Goal: Task Accomplishment & Management: Manage account settings

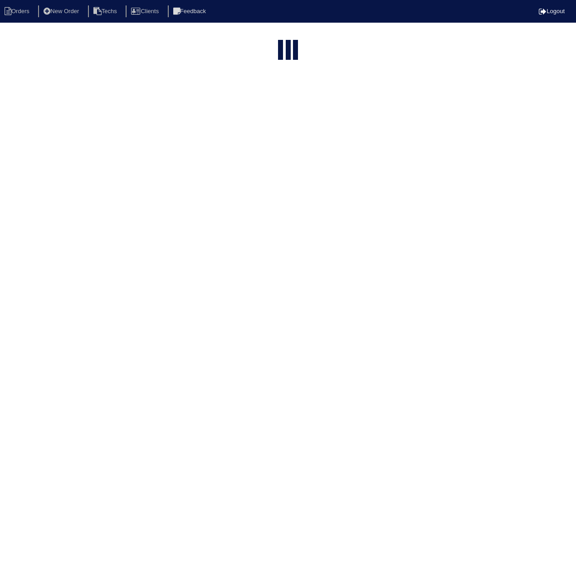
select select "15"
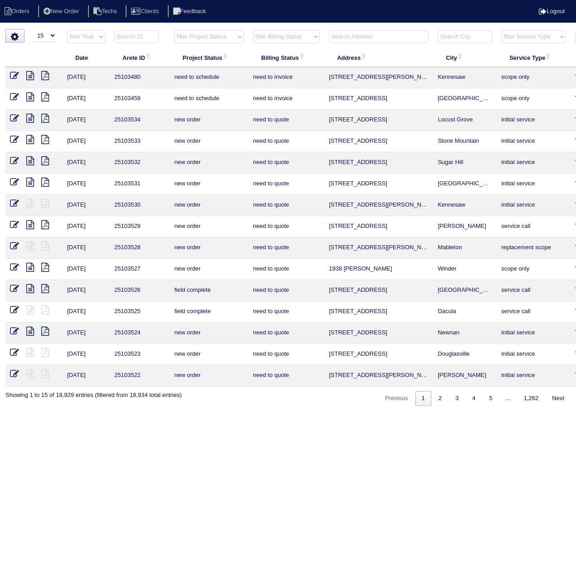
click at [133, 38] on input "text" at bounding box center [136, 36] width 44 height 13
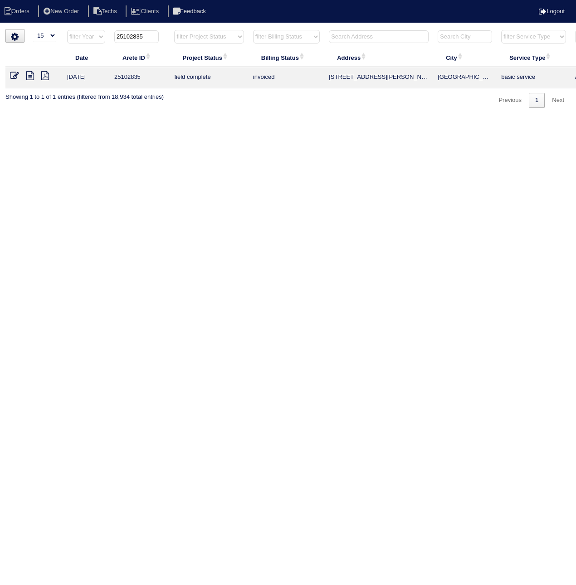
type input "25102835"
click at [14, 74] on icon at bounding box center [14, 75] width 9 height 9
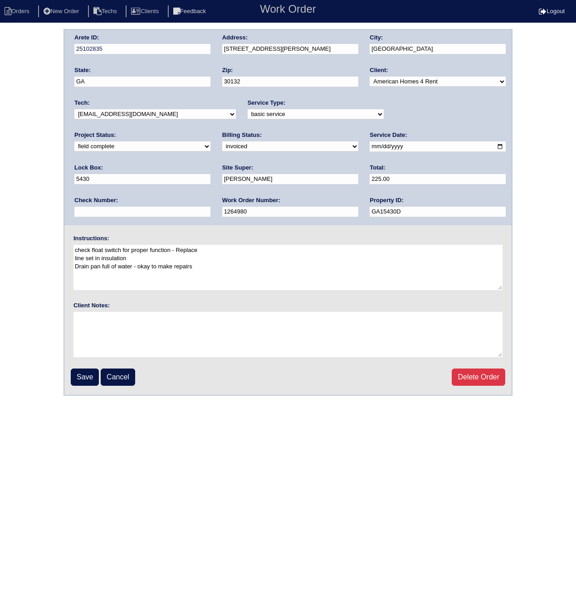
click at [222, 146] on select "need to quote quoted need to invoice invoiced paid warranty purchase order need…" at bounding box center [290, 146] width 136 height 10
select select "paid"
click at [222, 141] on select "need to quote quoted need to invoice invoiced paid warranty purchase order need…" at bounding box center [290, 146] width 136 height 10
click at [210, 207] on input "text" at bounding box center [142, 212] width 136 height 10
paste input "092425A"
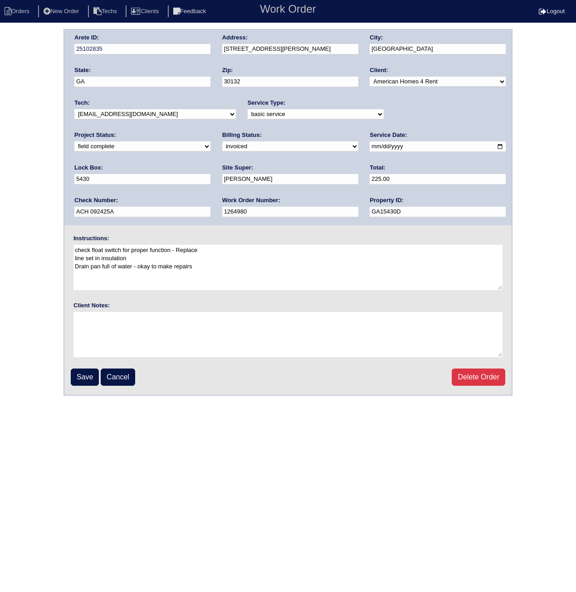
drag, startPoint x: 422, startPoint y: 177, endPoint x: 369, endPoint y: 181, distance: 52.7
click at [369, 181] on div "Arete ID: 25102835 Address: 101 Randy Way City: Dallas State: GA Zip: 30132 Cli…" at bounding box center [287, 127] width 447 height 195
type input "ACH 092425A"
click at [84, 374] on input "Save" at bounding box center [85, 377] width 28 height 17
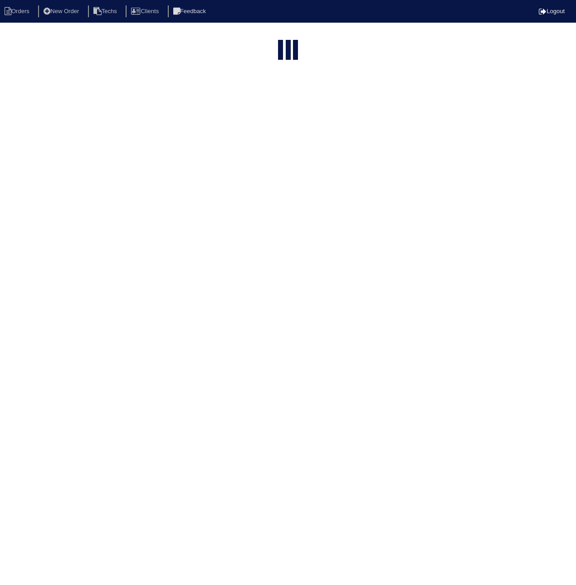
select select "15"
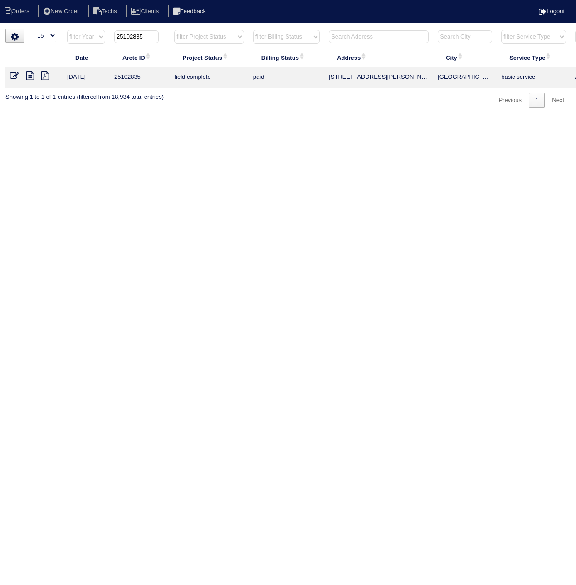
drag, startPoint x: 11, startPoint y: 75, endPoint x: 14, endPoint y: 84, distance: 9.3
click at [11, 74] on icon at bounding box center [14, 75] width 9 height 9
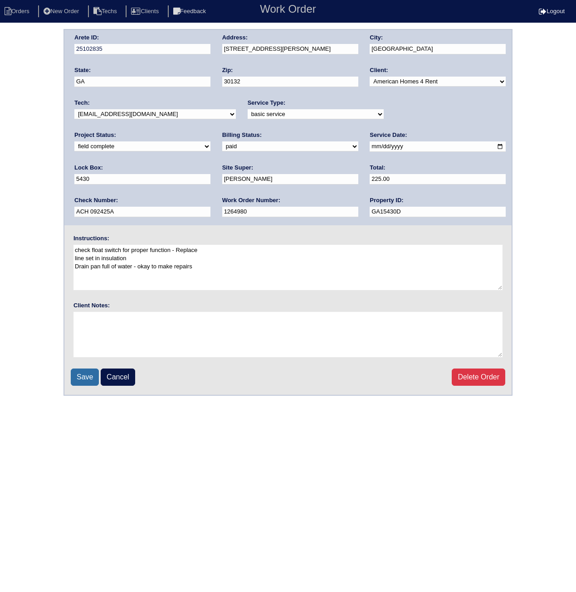
click at [74, 379] on input "Save" at bounding box center [85, 377] width 28 height 17
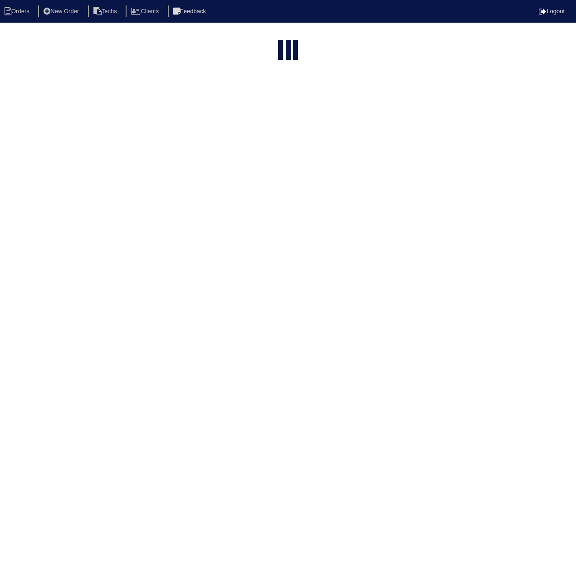
select select "15"
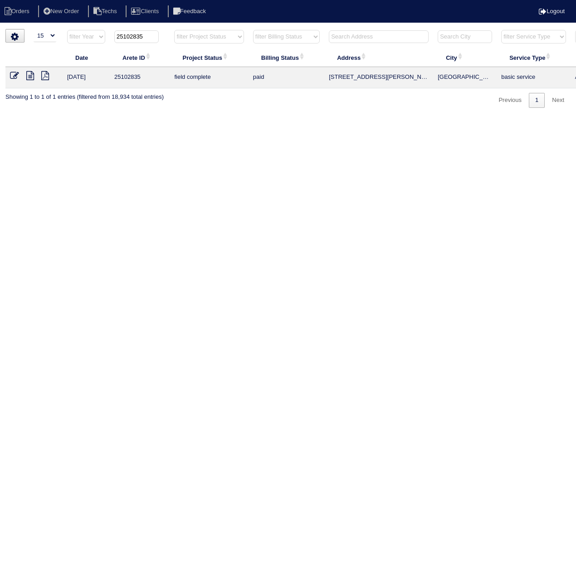
drag, startPoint x: 131, startPoint y: 37, endPoint x: 157, endPoint y: 37, distance: 25.4
click at [157, 37] on input "25102835" at bounding box center [136, 36] width 44 height 13
type input "25103088"
click at [12, 72] on icon at bounding box center [14, 75] width 9 height 9
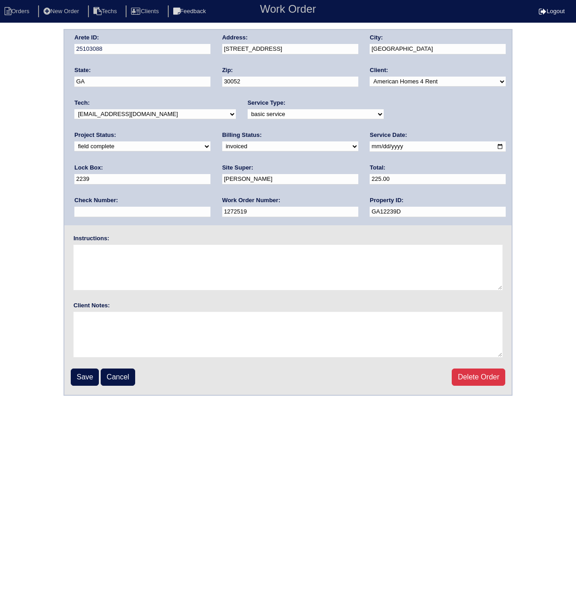
click at [222, 143] on select "need to quote quoted need to invoice invoiced paid warranty purchase order need…" at bounding box center [290, 146] width 136 height 10
select select "paid"
click at [222, 141] on select "need to quote quoted need to invoice invoiced paid warranty purchase order need…" at bounding box center [290, 146] width 136 height 10
paste input "ACH 092425A"
type input "ACH 092425A"
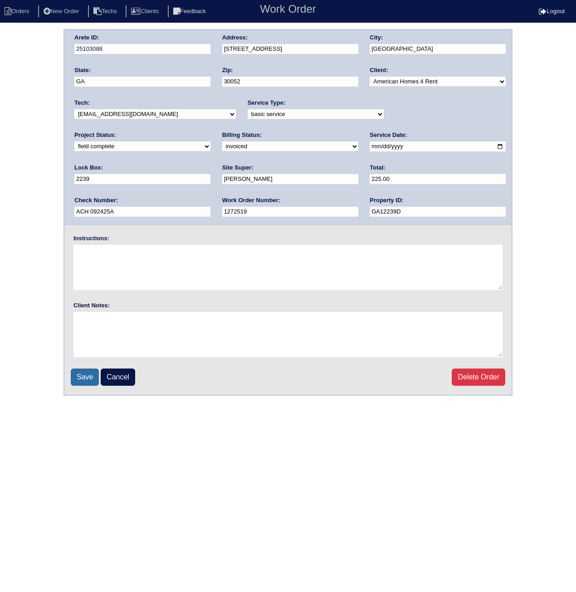
click at [80, 381] on input "Save" at bounding box center [85, 377] width 28 height 17
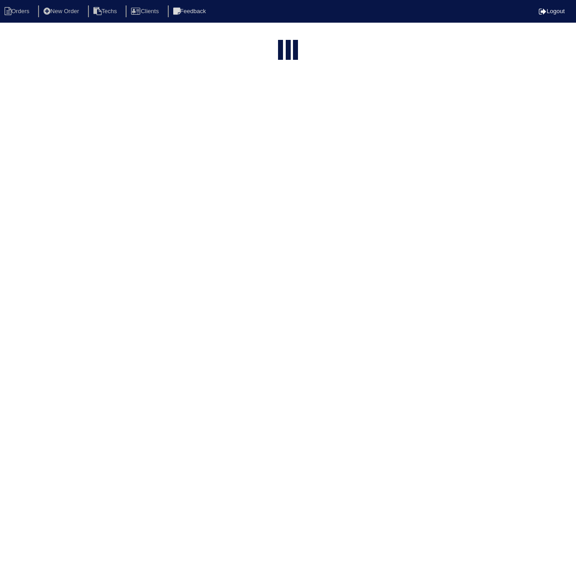
select select "15"
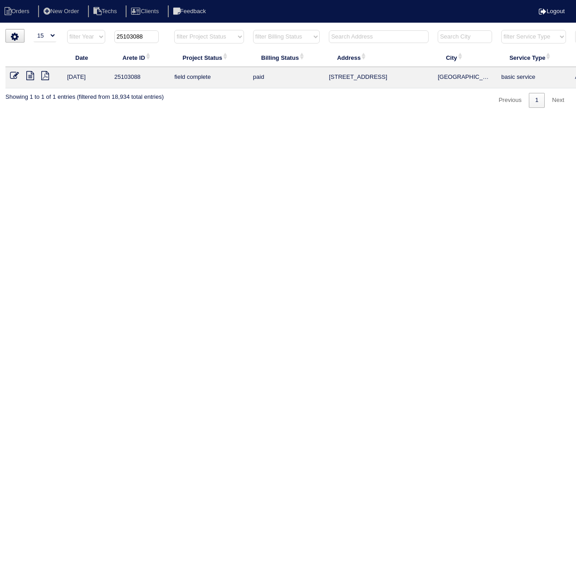
click at [13, 73] on icon at bounding box center [14, 75] width 9 height 9
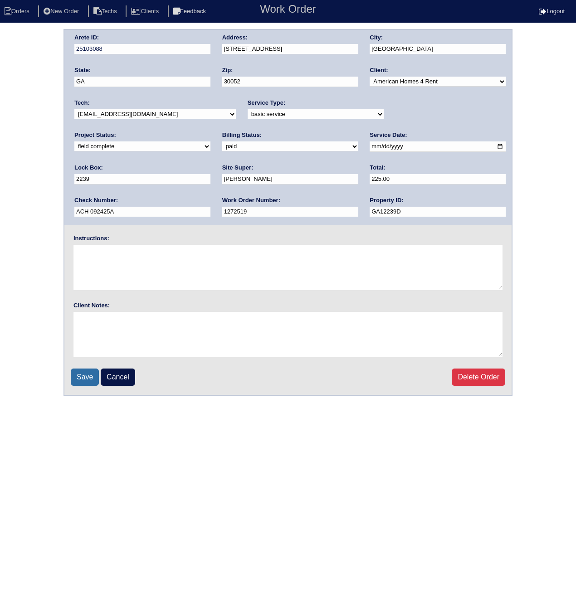
click at [77, 373] on input "Save" at bounding box center [85, 377] width 28 height 17
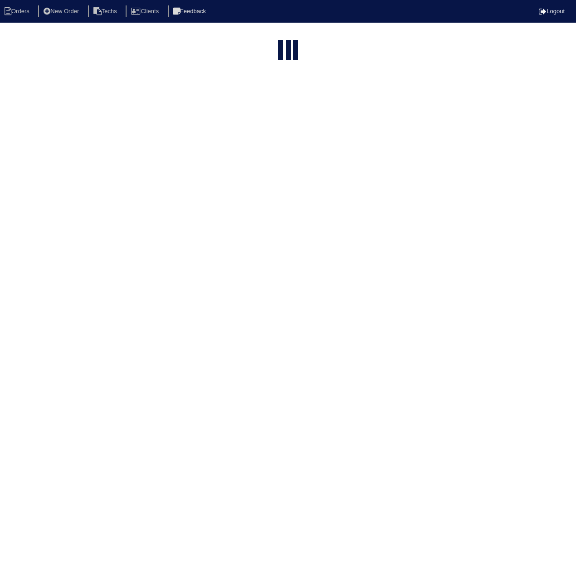
select select "15"
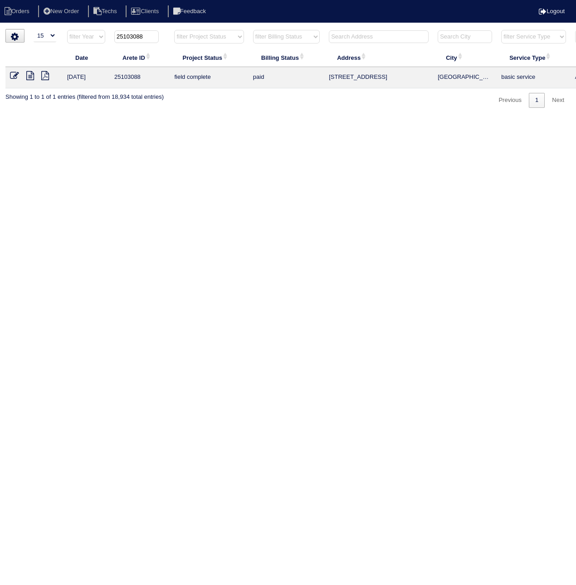
drag, startPoint x: 135, startPoint y: 37, endPoint x: 175, endPoint y: 39, distance: 40.4
click at [175, 39] on tr "filter Year -- Any Year -- 2025 2024 2023 2022 2021 2020 2019 25103088 filter P…" at bounding box center [398, 38] width 786 height 19
type input "25103113"
click at [13, 75] on icon at bounding box center [14, 75] width 9 height 9
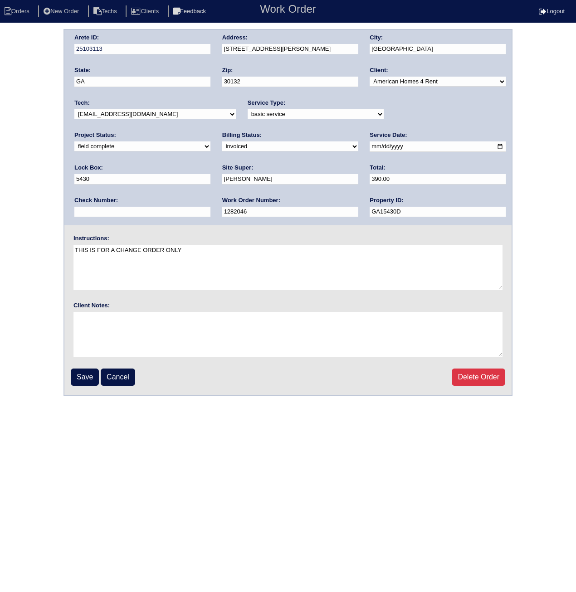
click at [222, 145] on select "need to quote quoted need to invoice invoiced paid warranty purchase order need…" at bounding box center [290, 146] width 136 height 10
select select "paid"
click at [222, 141] on select "need to quote quoted need to invoice invoiced paid warranty purchase order need…" at bounding box center [290, 146] width 136 height 10
paste input "ACH 092425A"
type input "ACH 092425A"
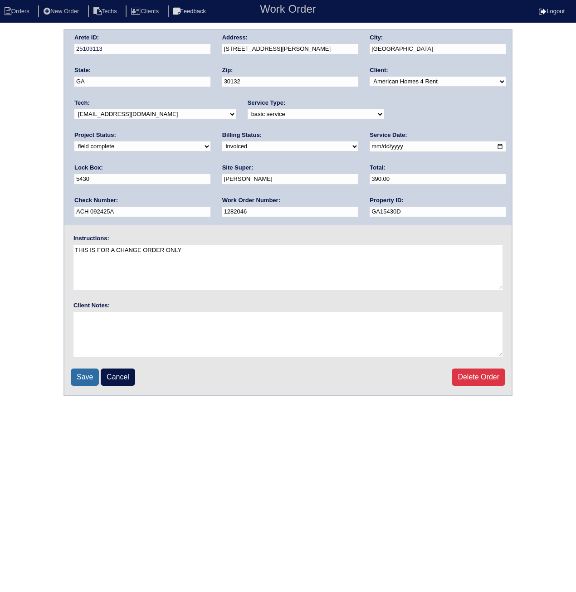
click at [82, 369] on input "Save" at bounding box center [85, 377] width 28 height 17
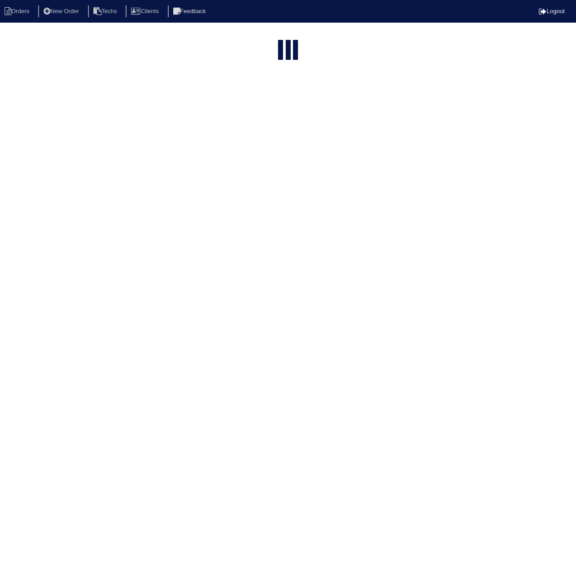
select select "15"
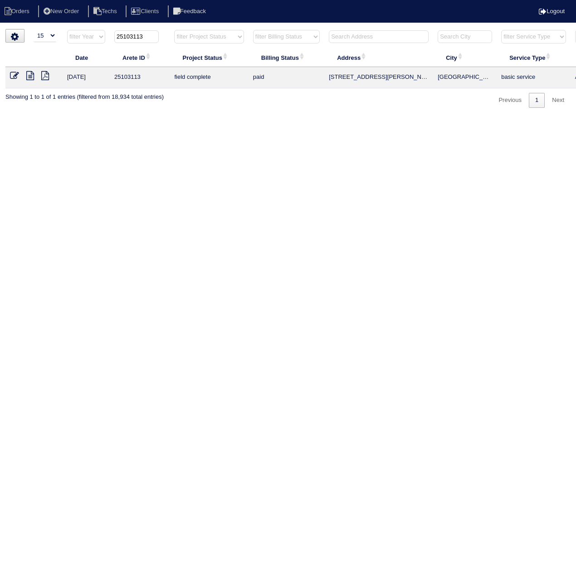
drag, startPoint x: 139, startPoint y: 37, endPoint x: 155, endPoint y: 37, distance: 15.9
click at [155, 37] on input "25103113" at bounding box center [136, 36] width 44 height 13
type input "25103179"
click at [11, 74] on icon at bounding box center [14, 75] width 9 height 9
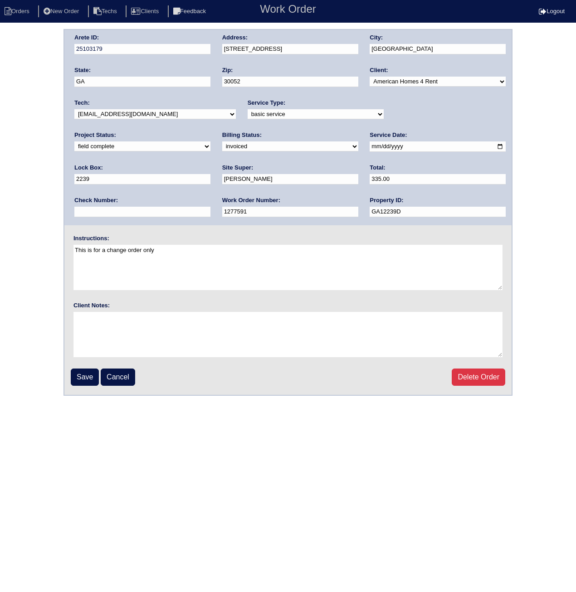
click at [222, 147] on select "need to quote quoted need to invoice invoiced paid warranty purchase order need…" at bounding box center [290, 146] width 136 height 10
select select "paid"
click at [222, 141] on select "need to quote quoted need to invoice invoiced paid warranty purchase order need…" at bounding box center [290, 146] width 136 height 10
paste input "ACH 092425A"
type input "ACH 092425A"
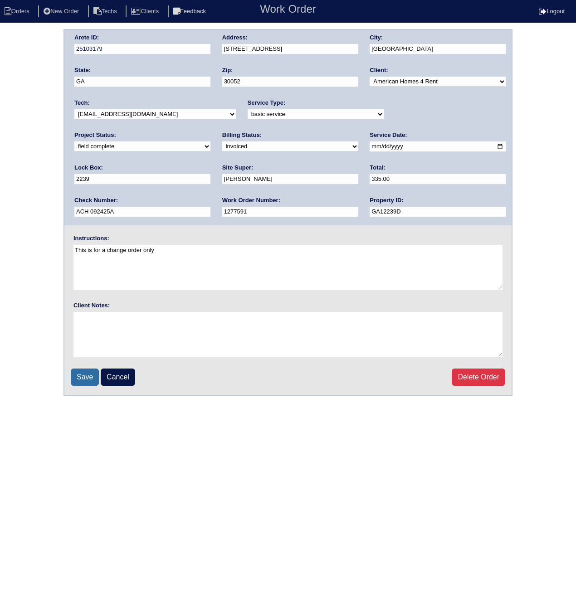
click at [81, 375] on input "Save" at bounding box center [85, 377] width 28 height 17
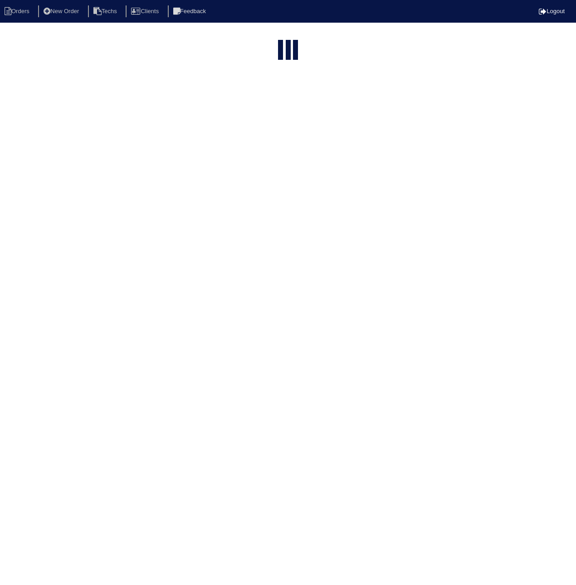
select select "15"
